Goal: Find specific page/section: Find specific page/section

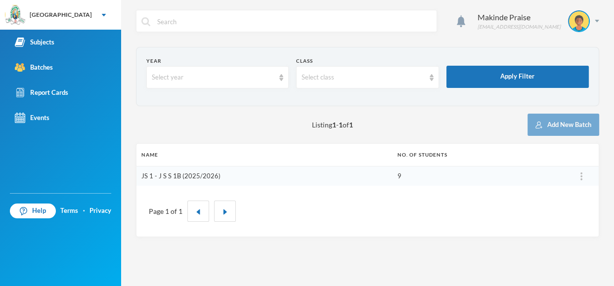
click at [205, 174] on link "JS 1 - J S S 1B (2025/2026)" at bounding box center [180, 176] width 79 height 8
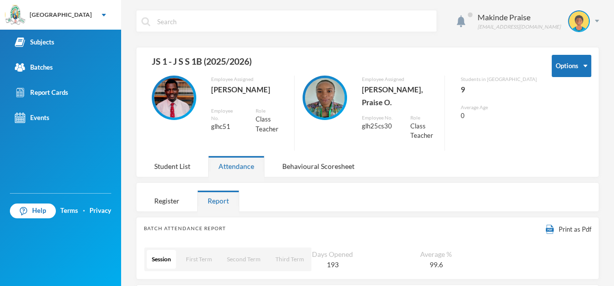
click at [314, 183] on div at bounding box center [430, 197] width 322 height 29
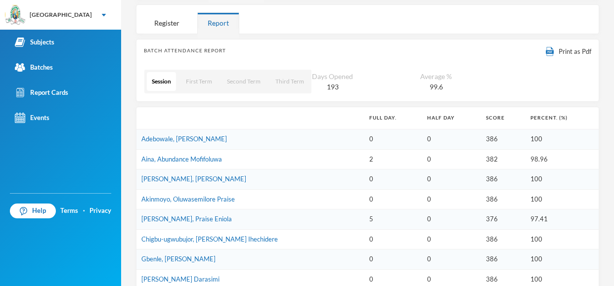
scroll to position [190, 0]
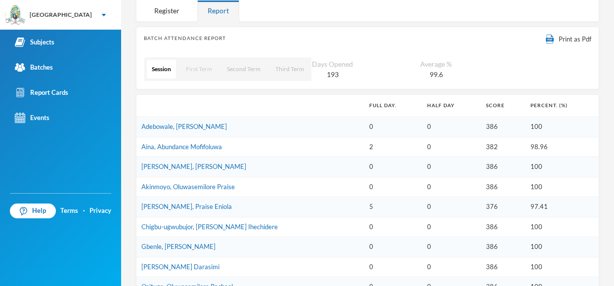
click at [205, 60] on button "First Term" at bounding box center [199, 69] width 36 height 19
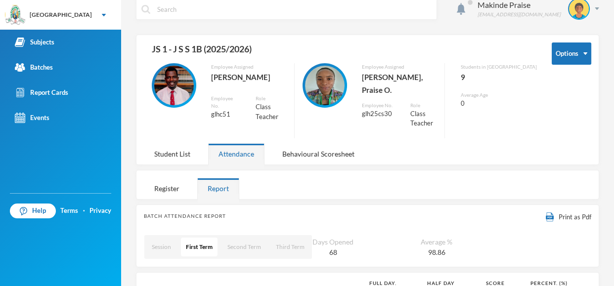
scroll to position [0, 0]
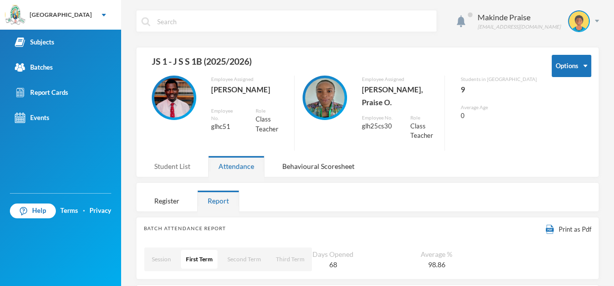
click at [172, 156] on div "Student List" at bounding box center [172, 166] width 57 height 21
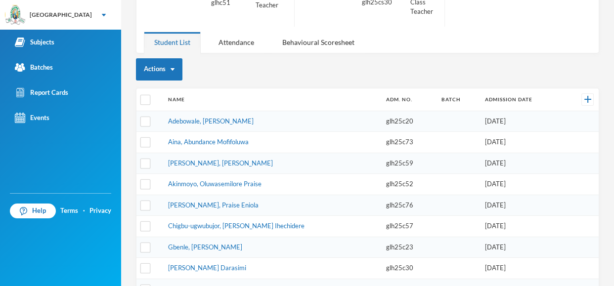
scroll to position [125, 0]
click at [246, 31] on div "Attendance" at bounding box center [236, 41] width 56 height 21
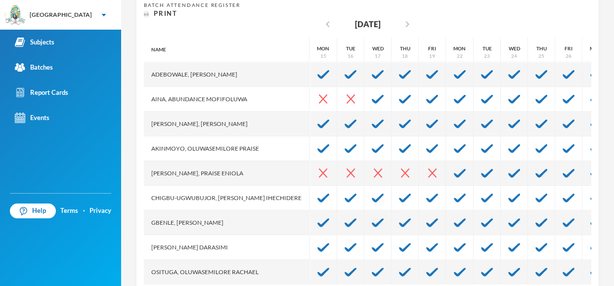
scroll to position [224, 0]
